Goal: Transaction & Acquisition: Purchase product/service

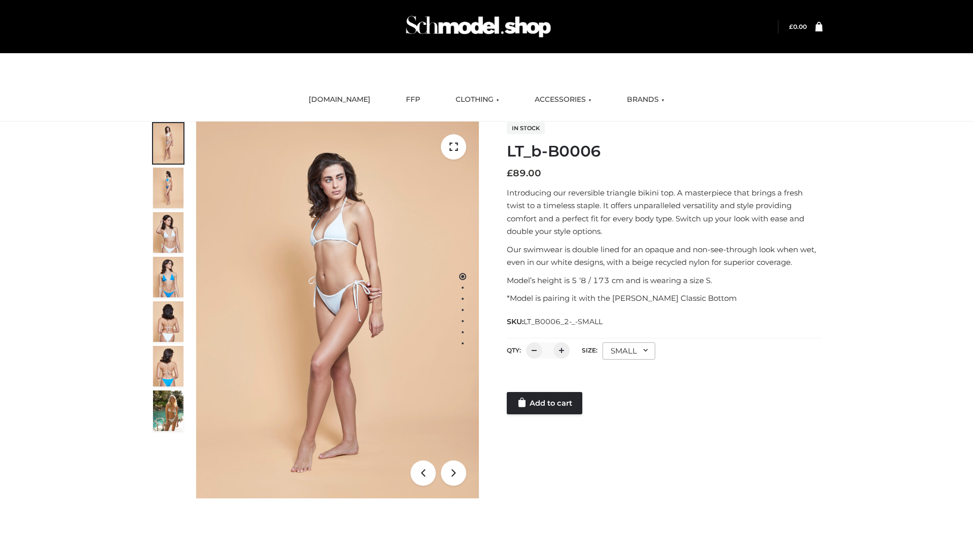
click at [545, 403] on link "Add to cart" at bounding box center [545, 403] width 76 height 22
